Goal: Check status

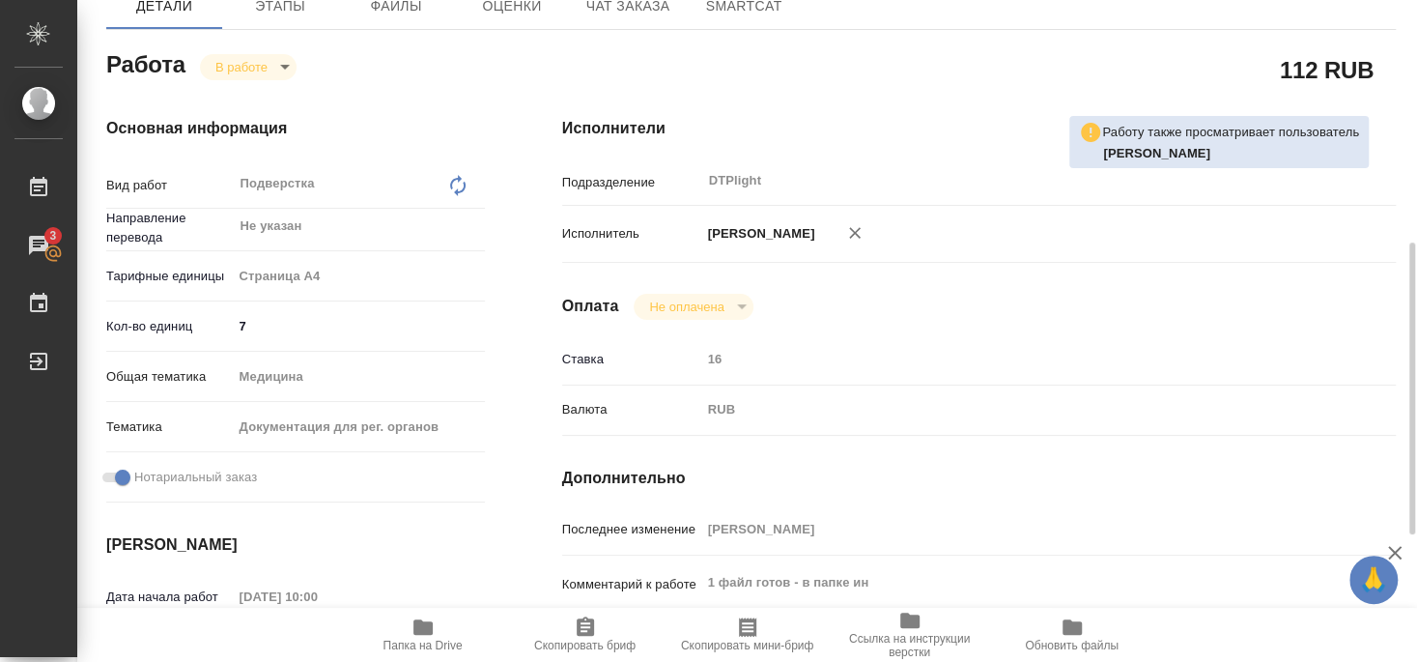
scroll to position [313, 0]
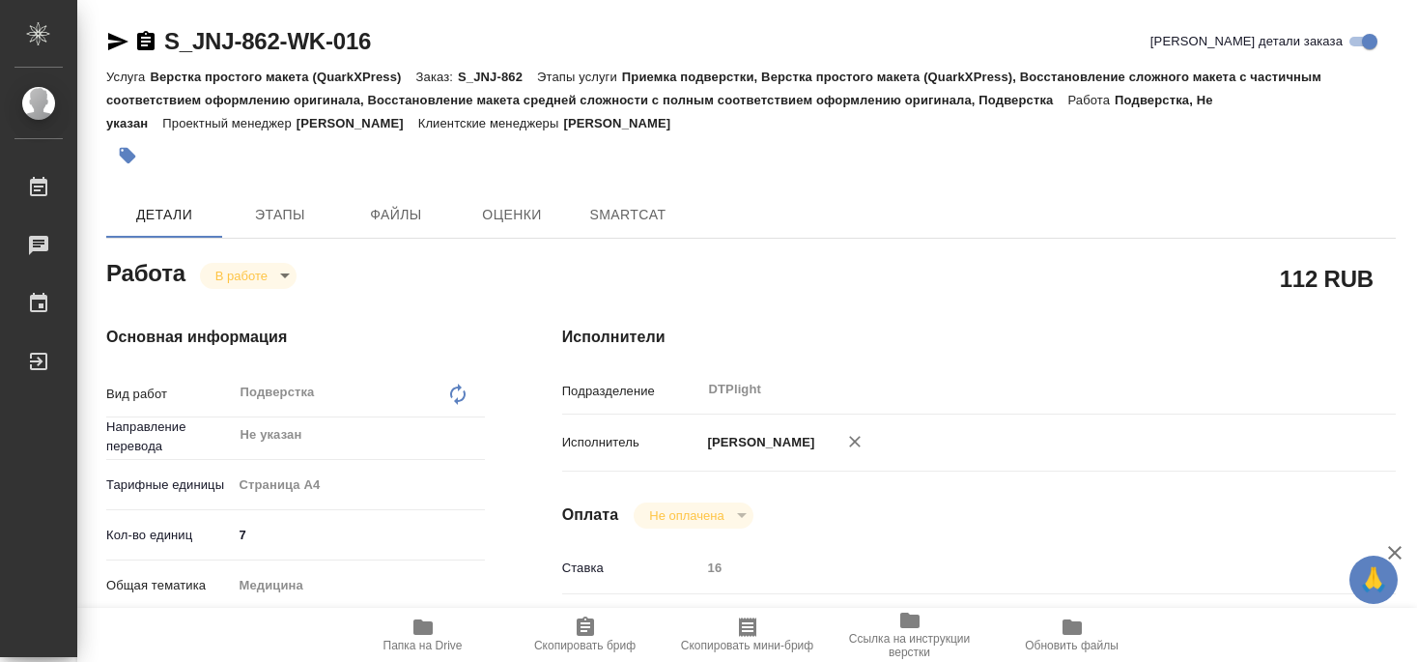
type textarea "x"
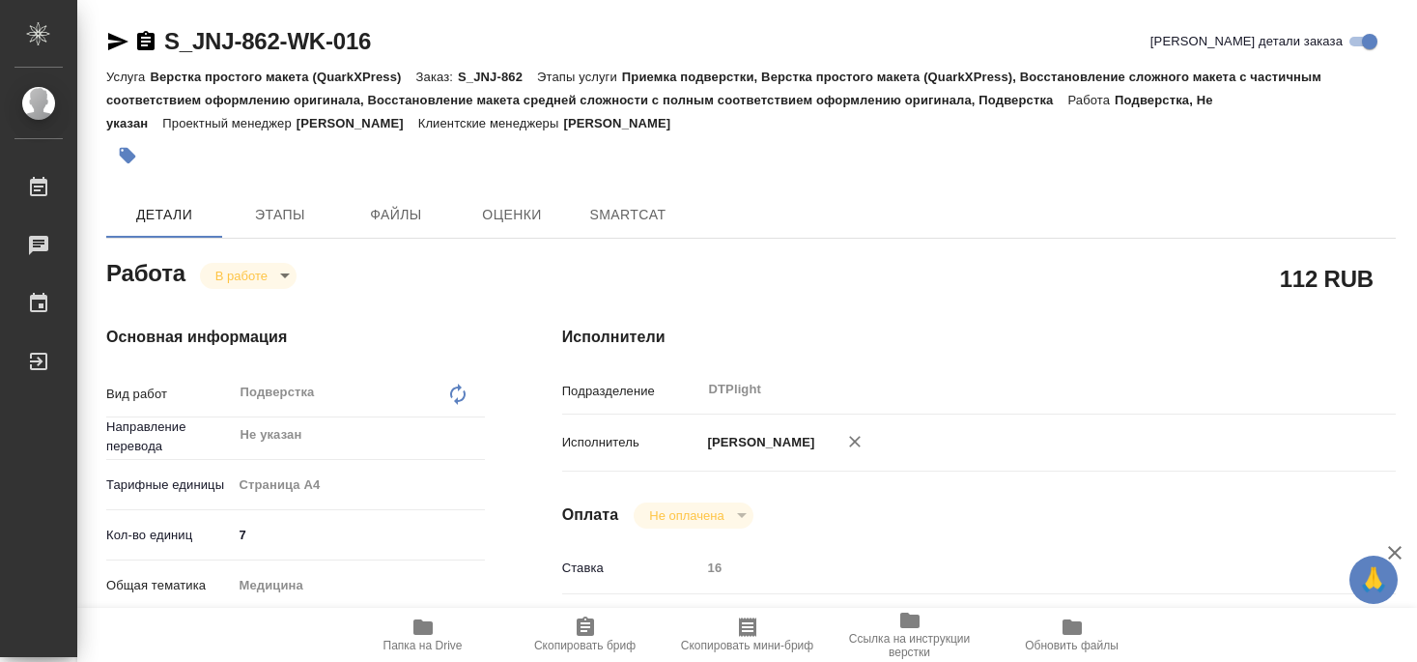
type textarea "x"
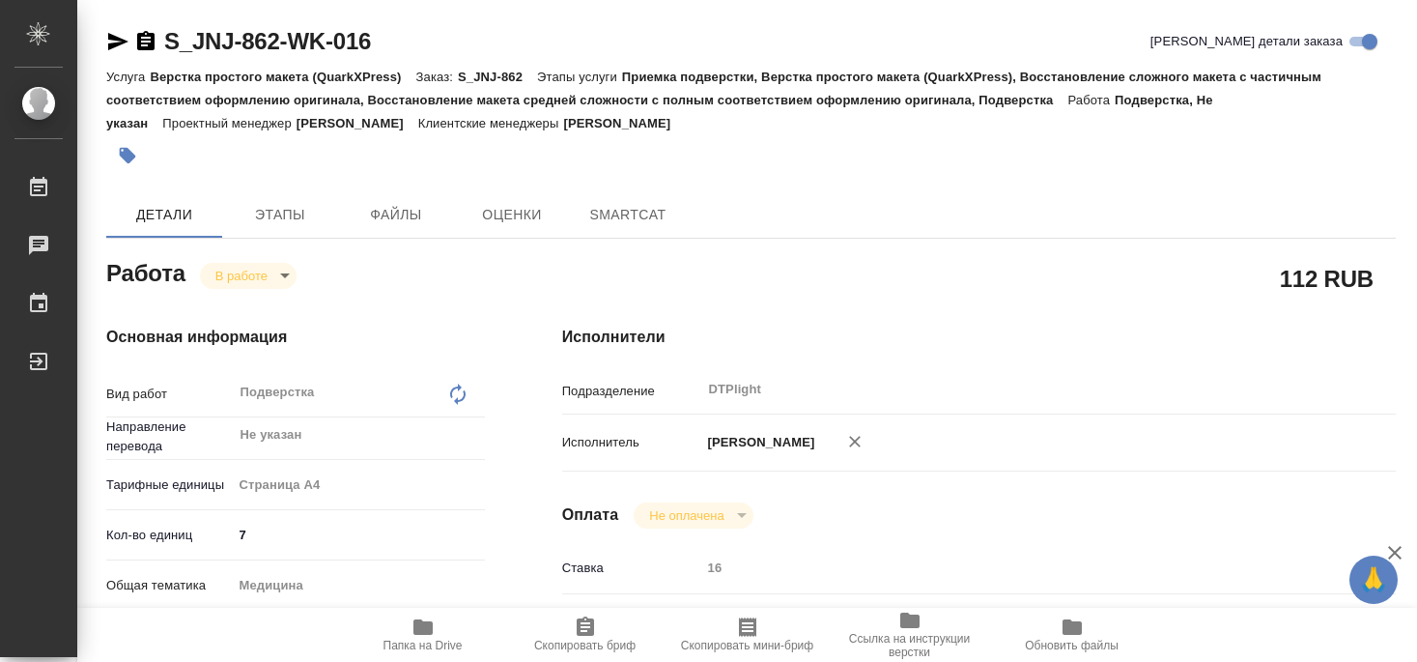
type textarea "x"
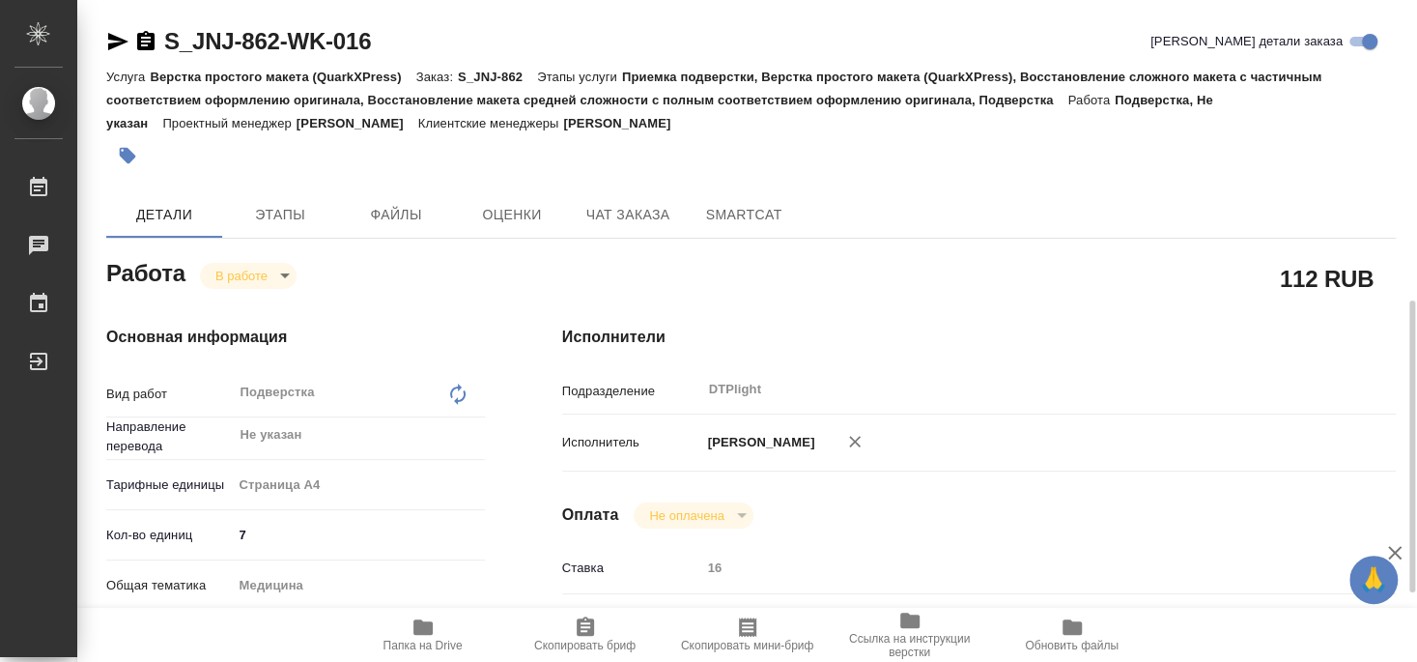
type textarea "x"
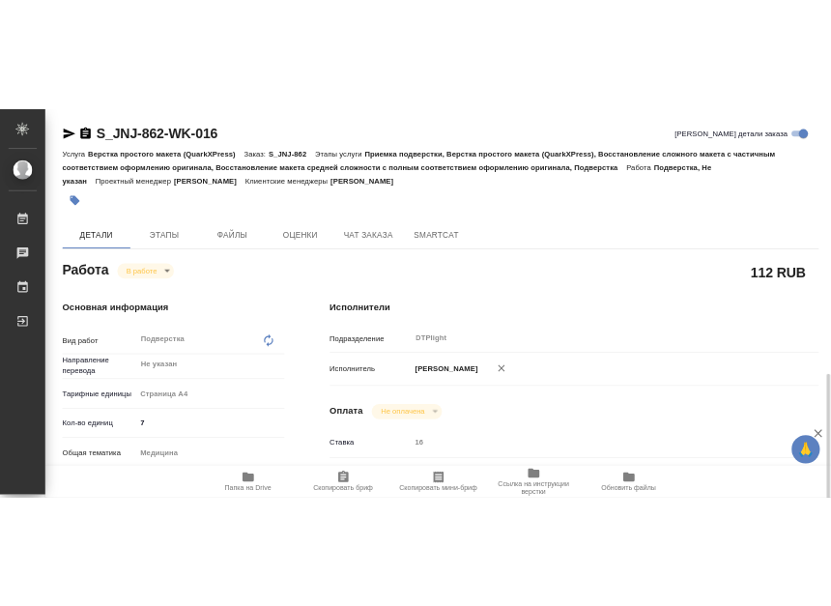
scroll to position [313, 0]
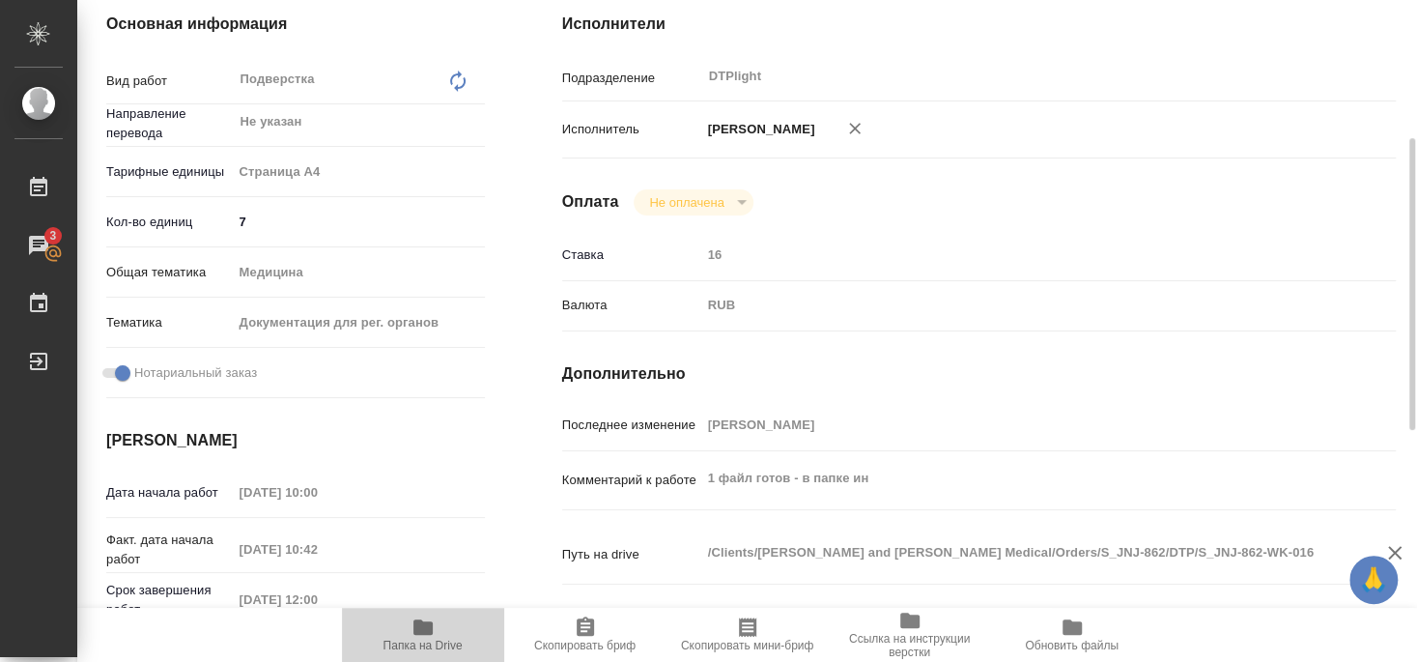
click at [437, 640] on span "Папка на Drive" at bounding box center [423, 646] width 79 height 14
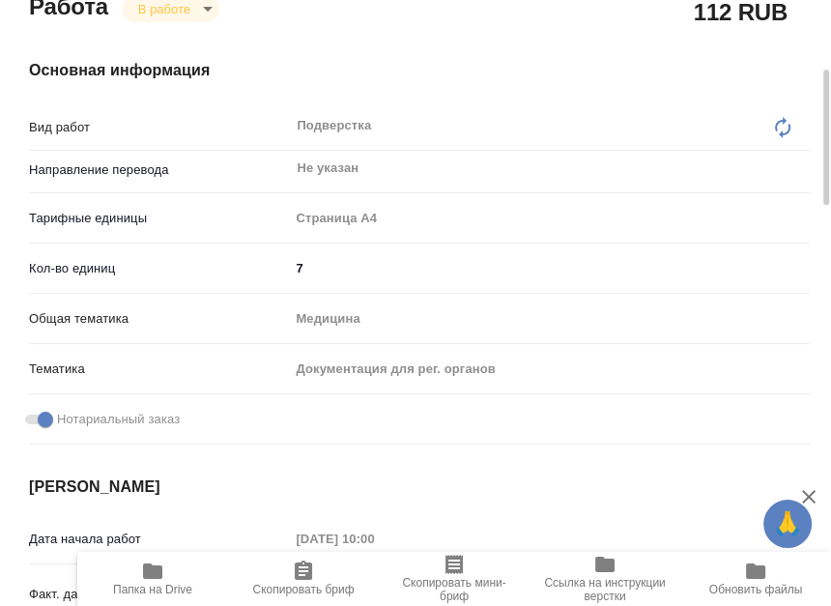
type textarea "x"
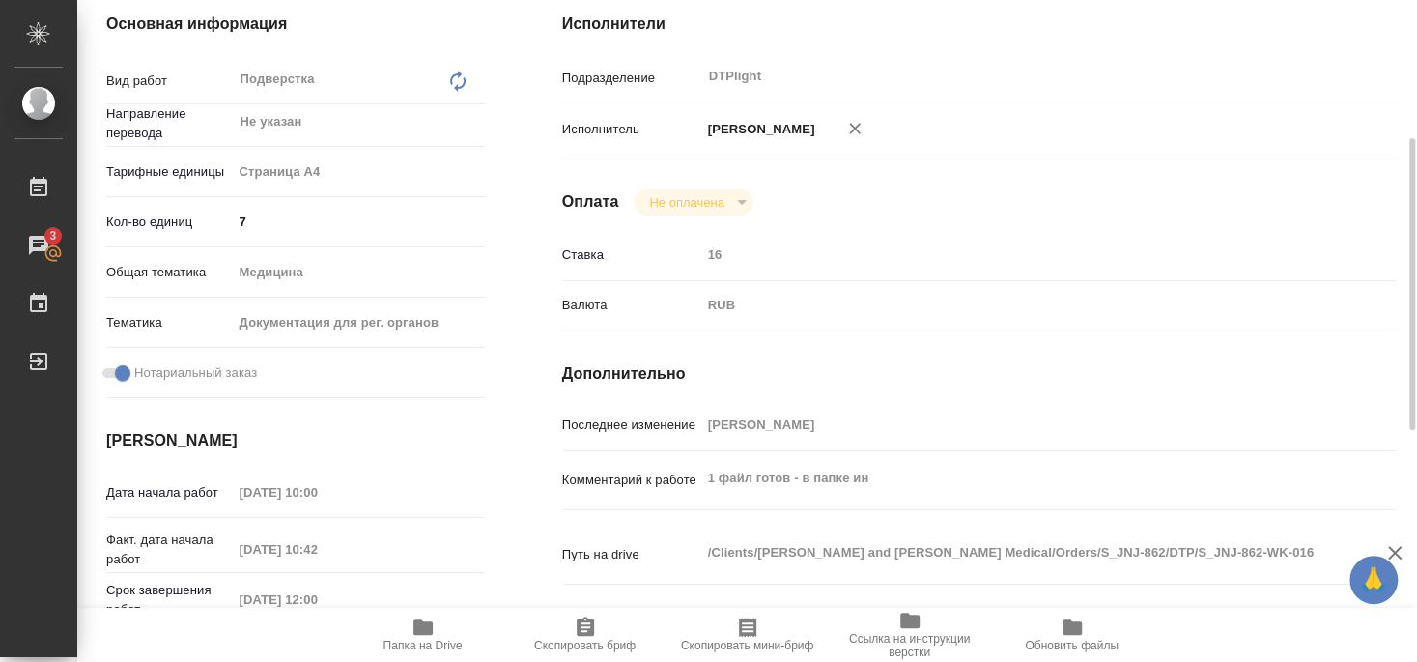
type textarea "x"
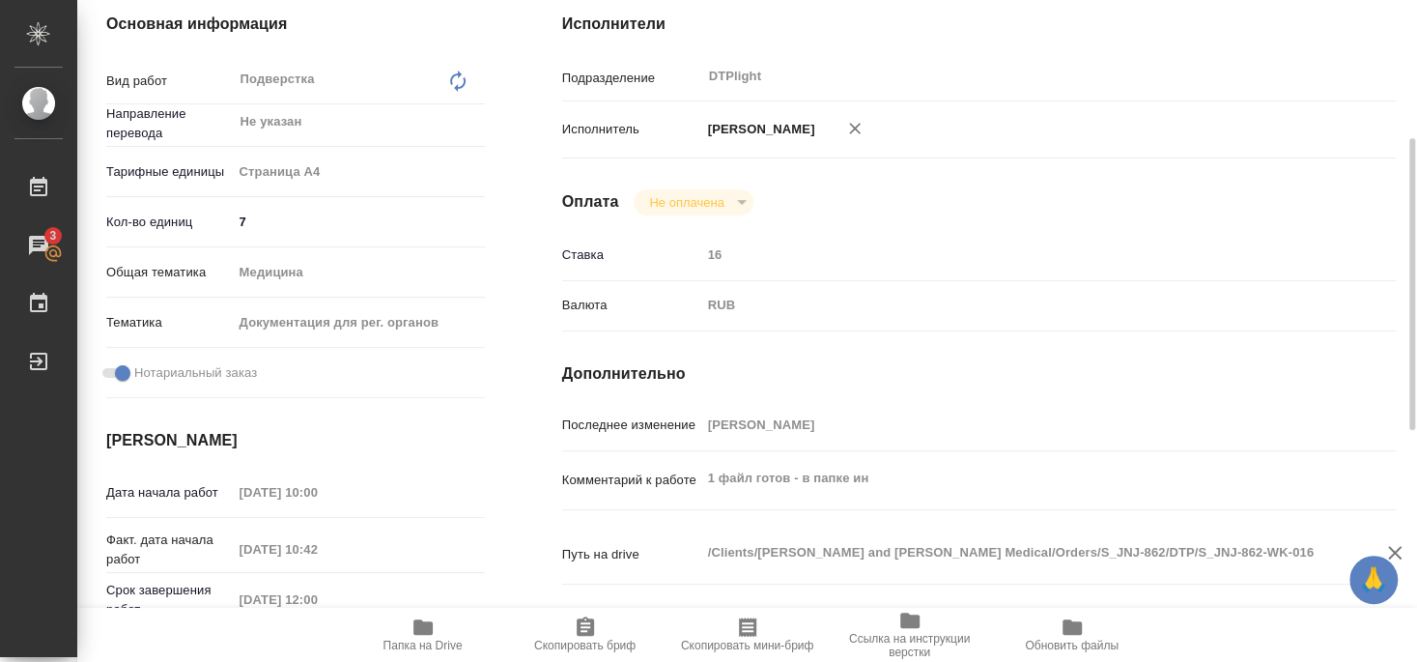
type textarea "x"
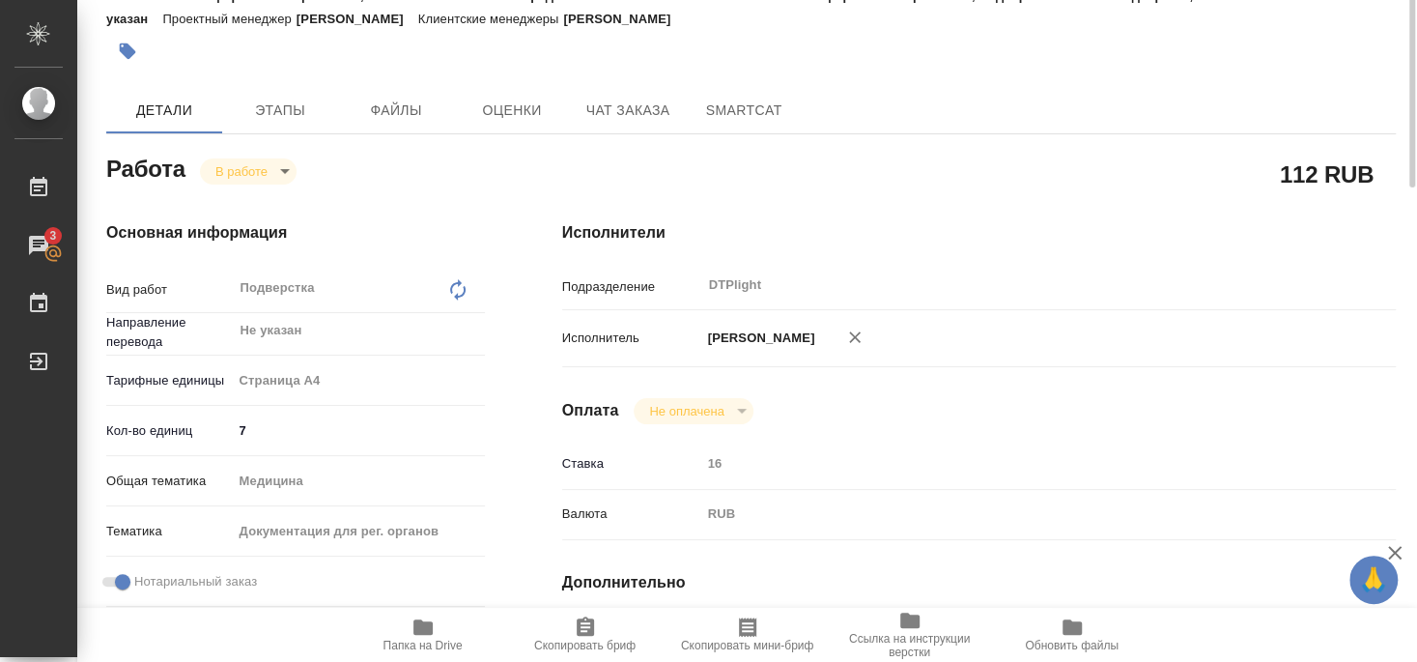
scroll to position [0, 0]
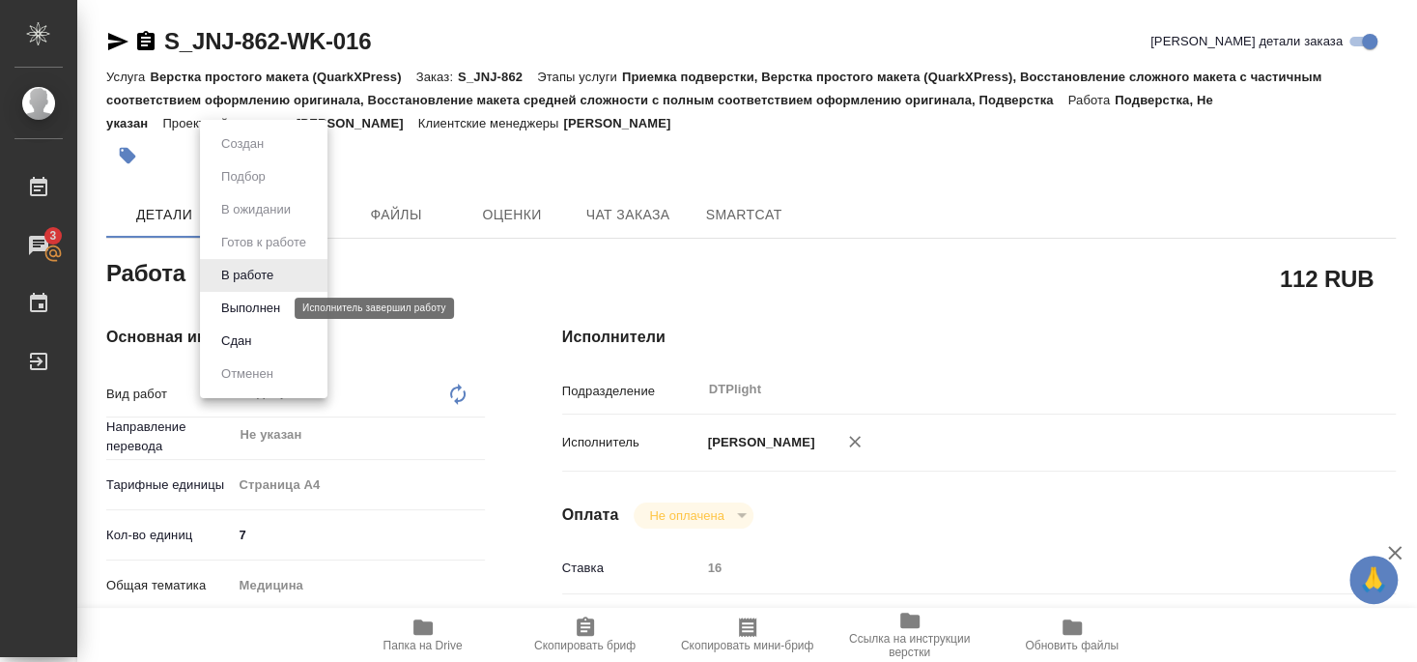
click at [258, 314] on button "Выполнен" at bounding box center [250, 308] width 71 height 21
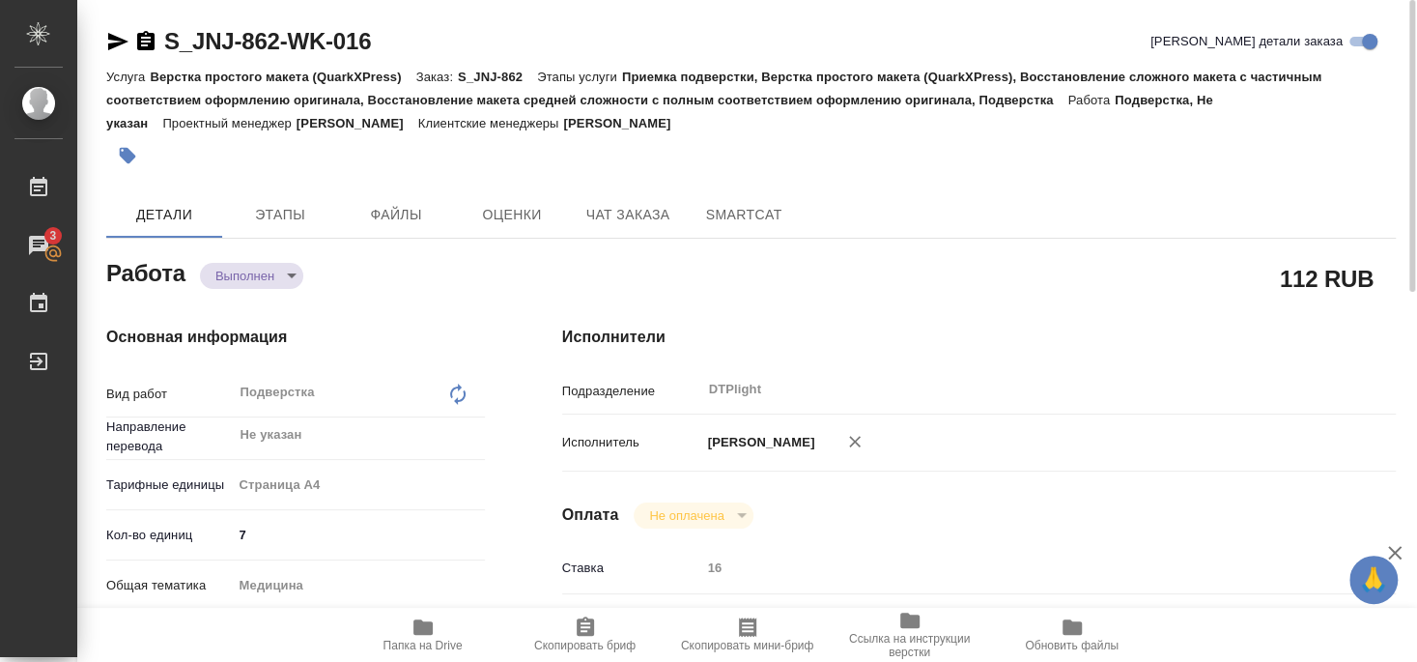
type textarea "x"
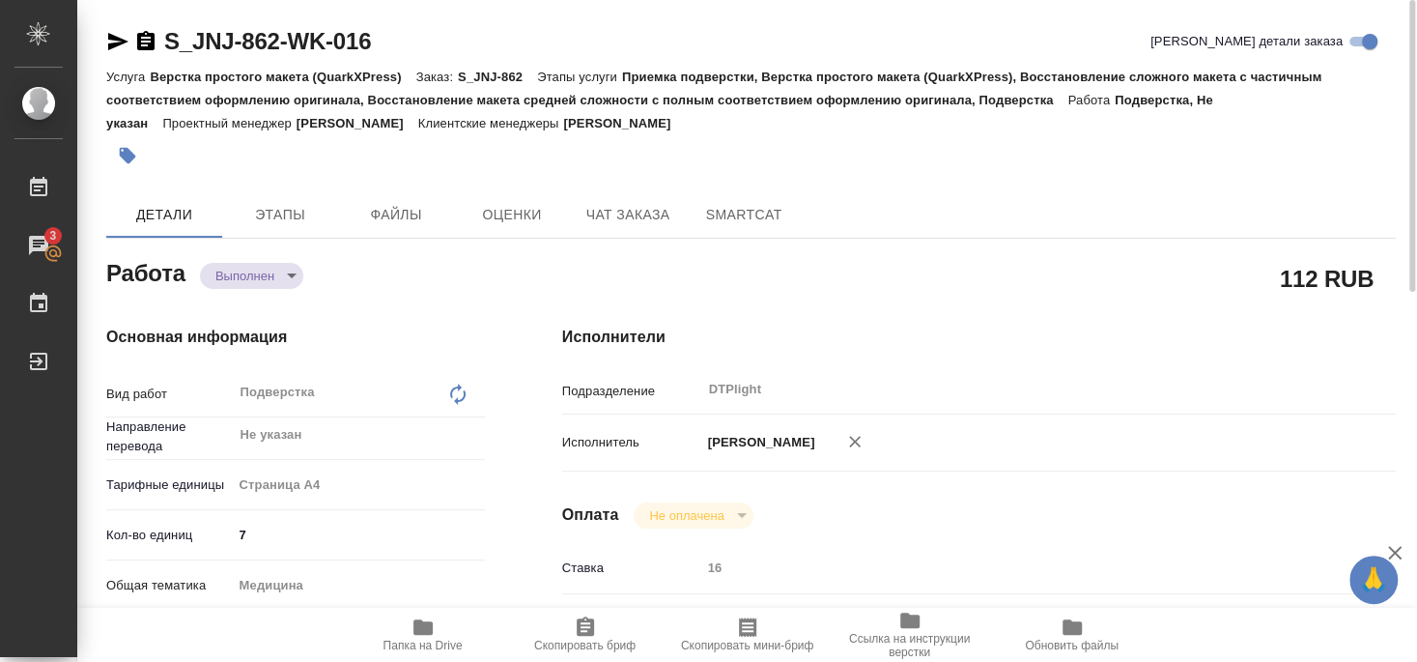
type textarea "x"
